Goal: Transaction & Acquisition: Download file/media

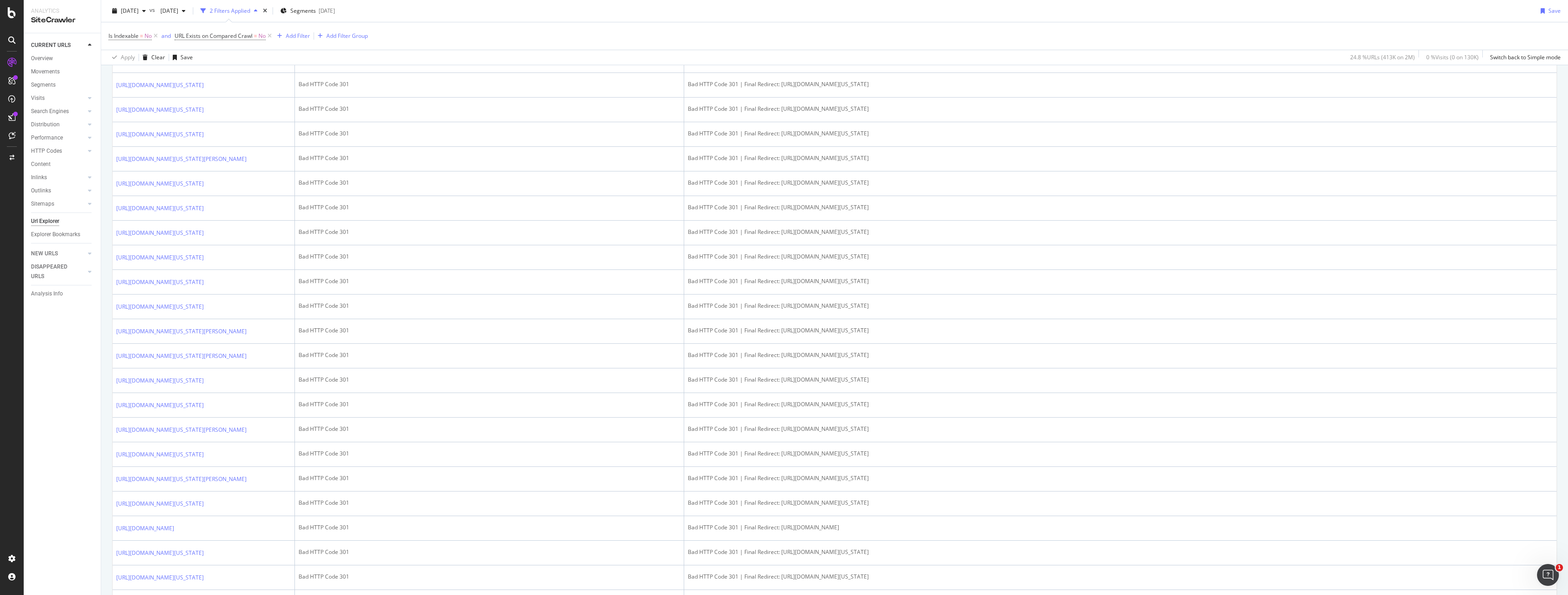
scroll to position [67, 0]
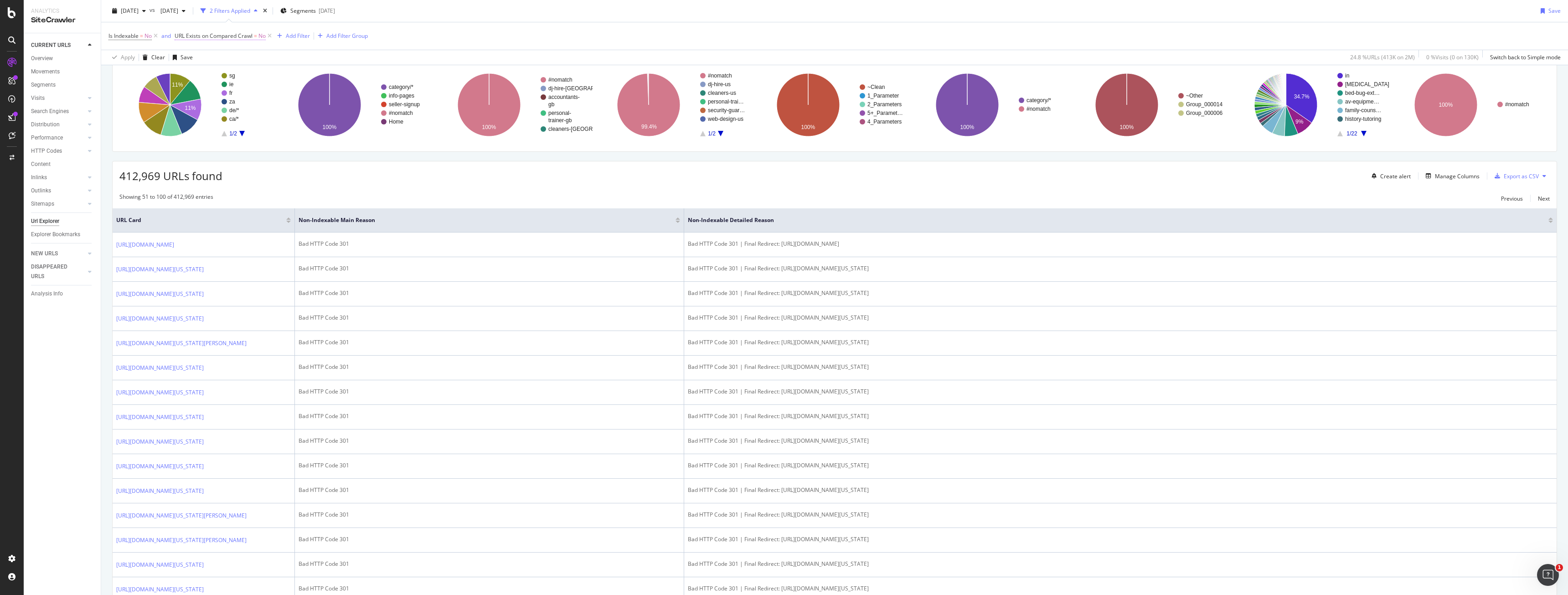
click at [234, 36] on span "URL Exists on Compared Crawl" at bounding box center [214, 35] width 78 height 8
click at [194, 57] on icon at bounding box center [194, 57] width 6 height 5
click at [198, 79] on div "Yes" at bounding box center [234, 76] width 97 height 12
click at [280, 80] on div "Apply" at bounding box center [276, 77] width 14 height 8
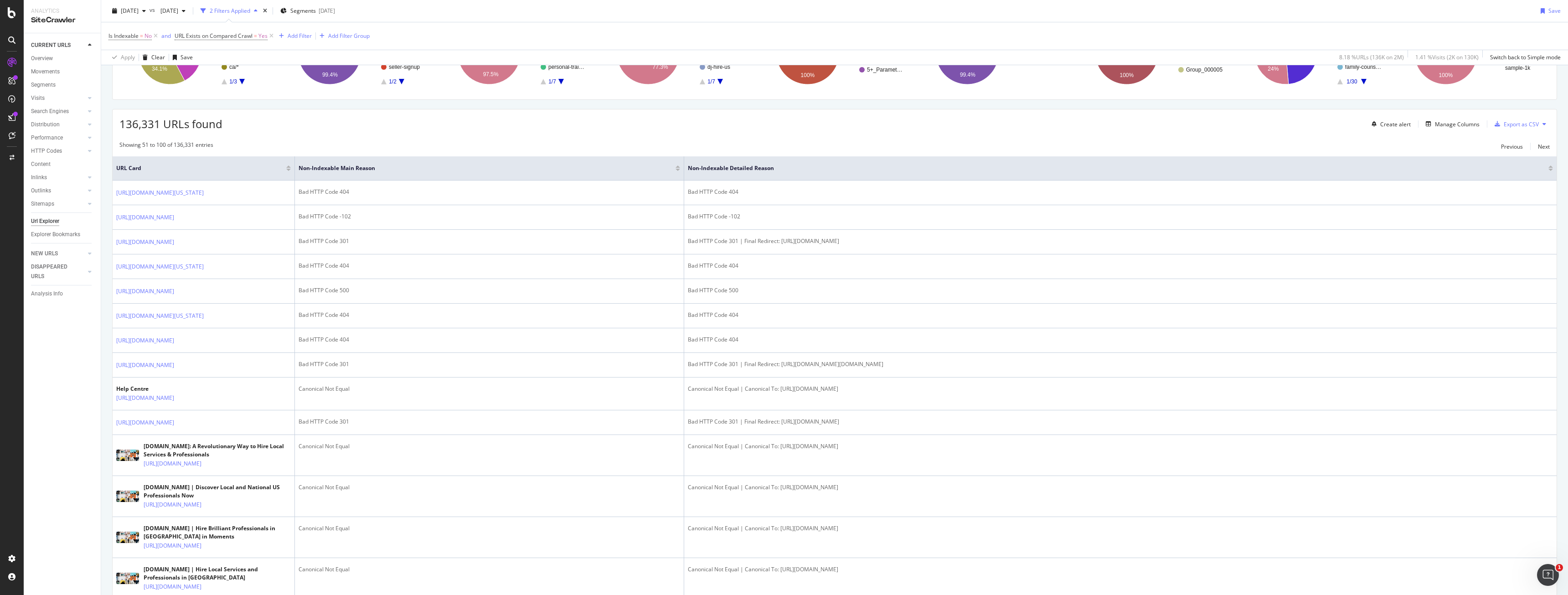
scroll to position [94, 0]
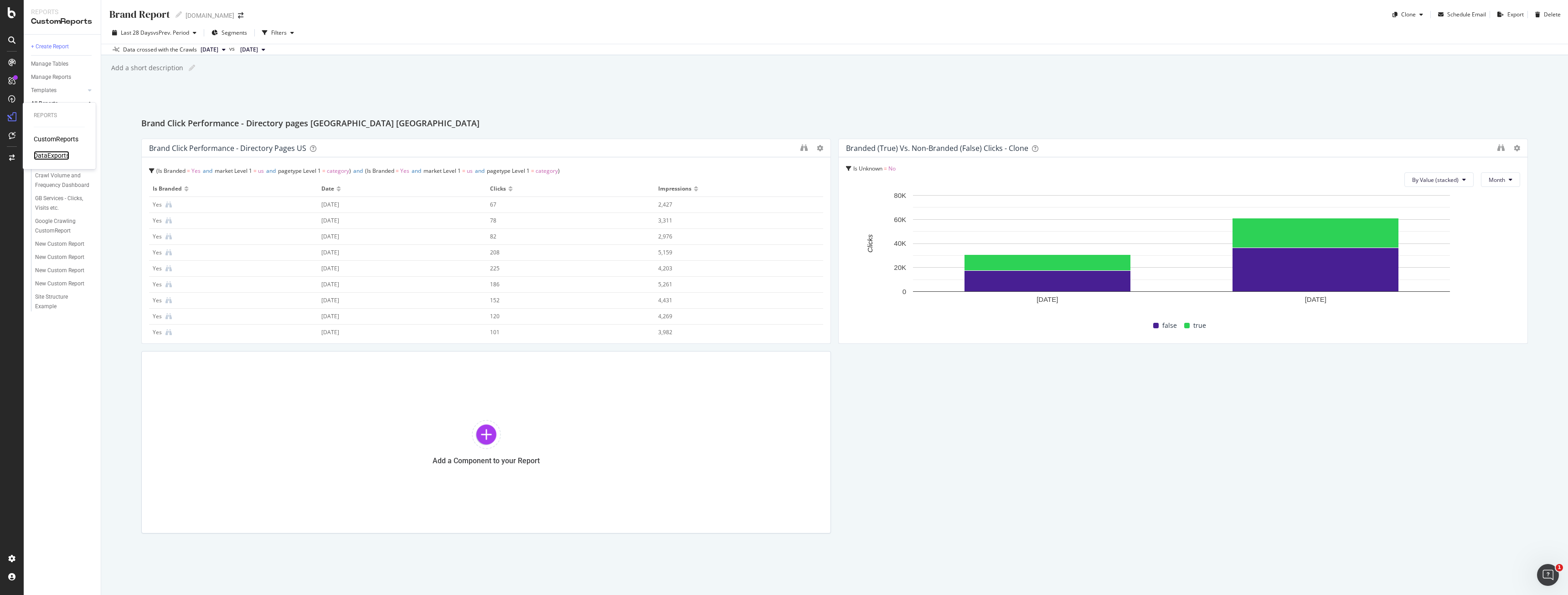
click at [40, 155] on div "DataExports" at bounding box center [51, 155] width 35 height 9
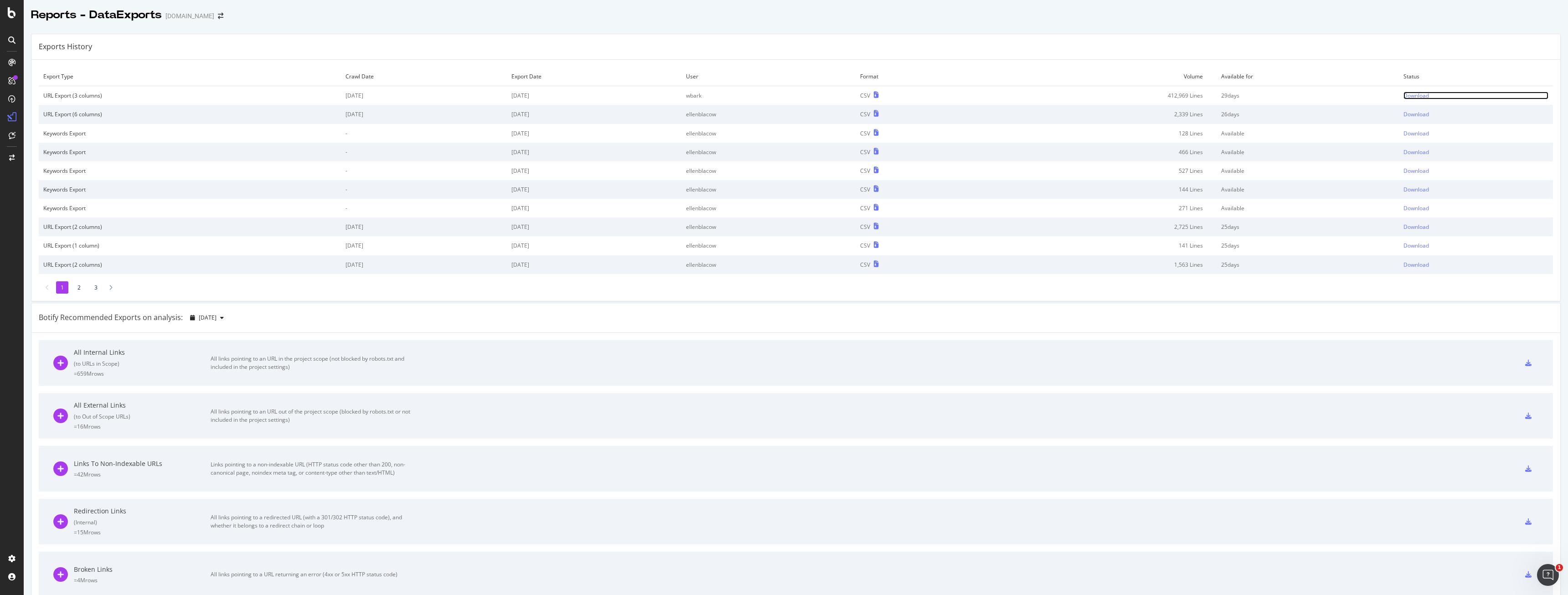
click at [1408, 97] on div "Download" at bounding box center [1416, 96] width 26 height 8
